Goal: Task Accomplishment & Management: Manage account settings

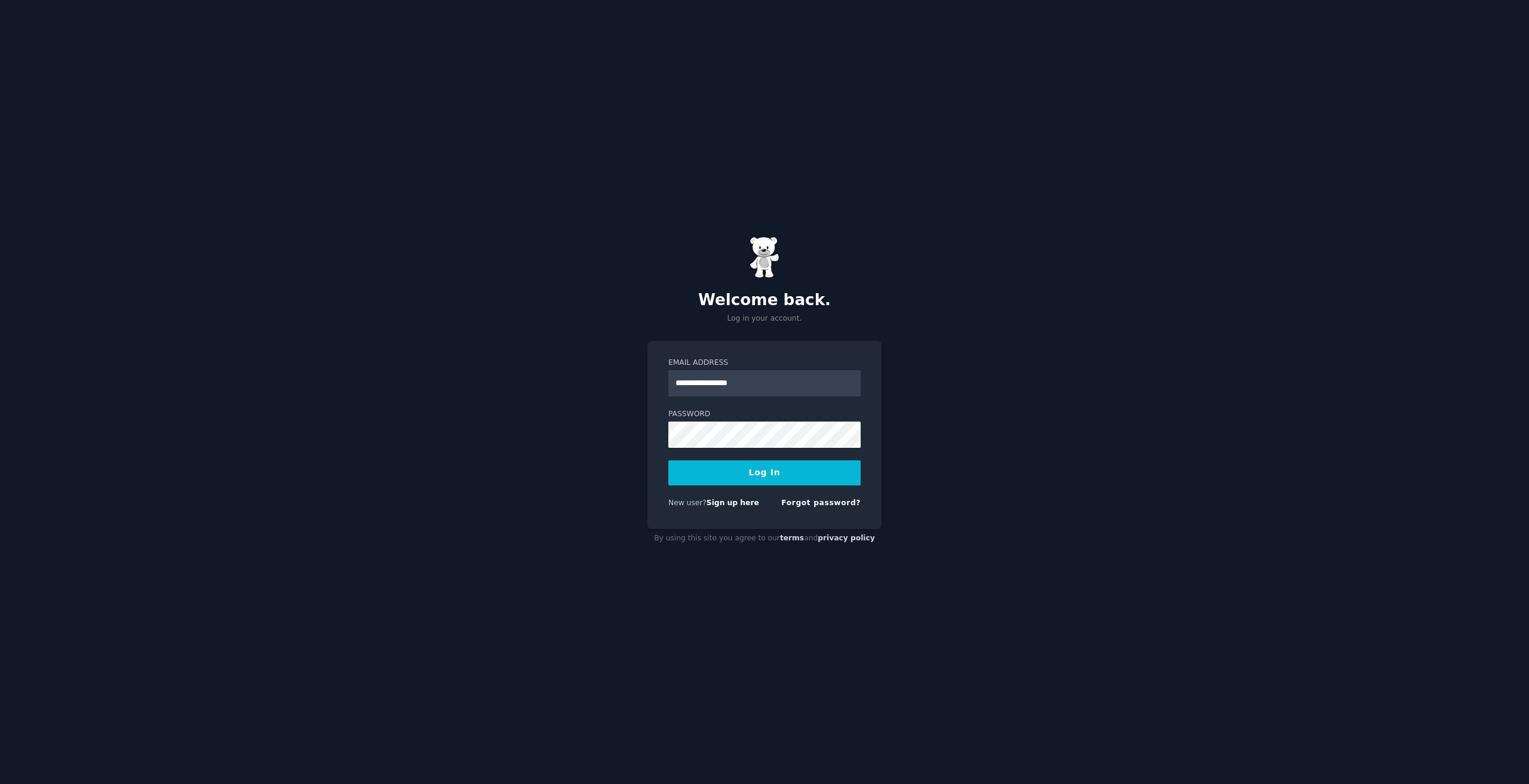
type input "**********"
click at [738, 487] on form "**********" at bounding box center [764, 435] width 192 height 155
click at [803, 482] on button "Log In" at bounding box center [764, 473] width 192 height 25
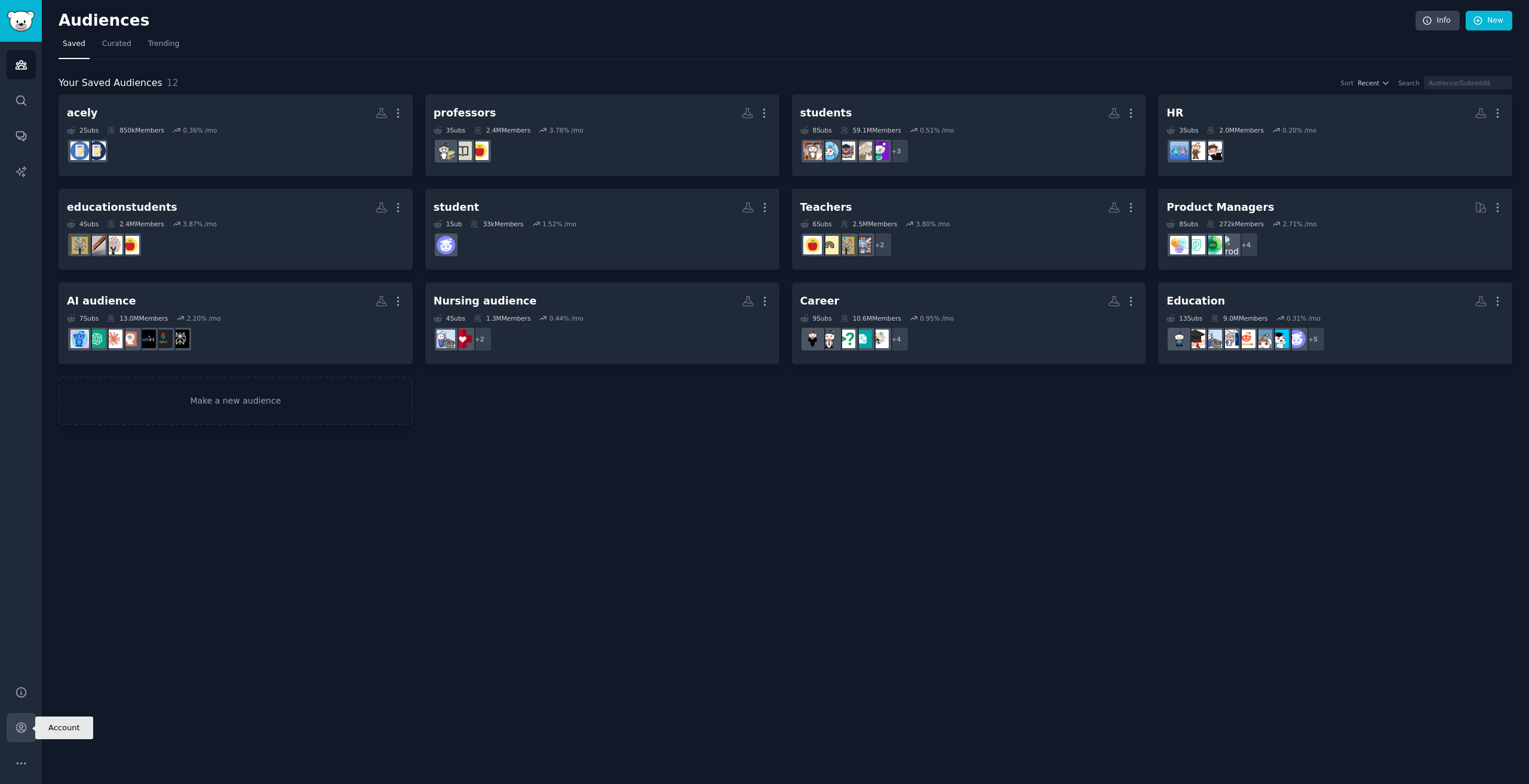
click at [21, 724] on icon "Sidebar" at bounding box center [21, 727] width 13 height 13
